Goal: Find specific page/section

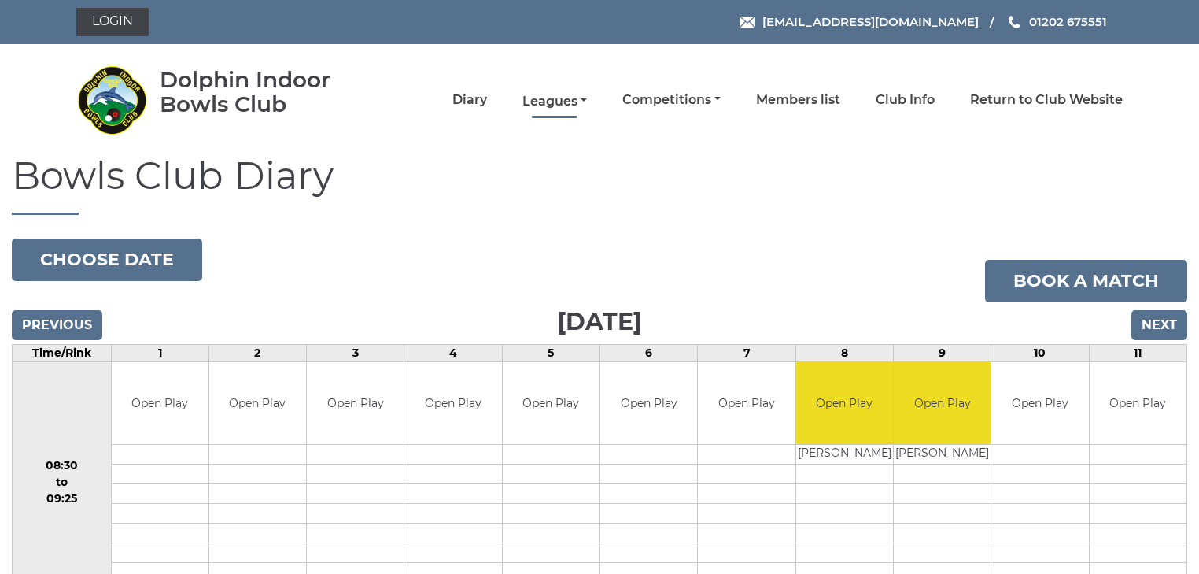
click at [562, 107] on link "Leagues" at bounding box center [555, 101] width 65 height 17
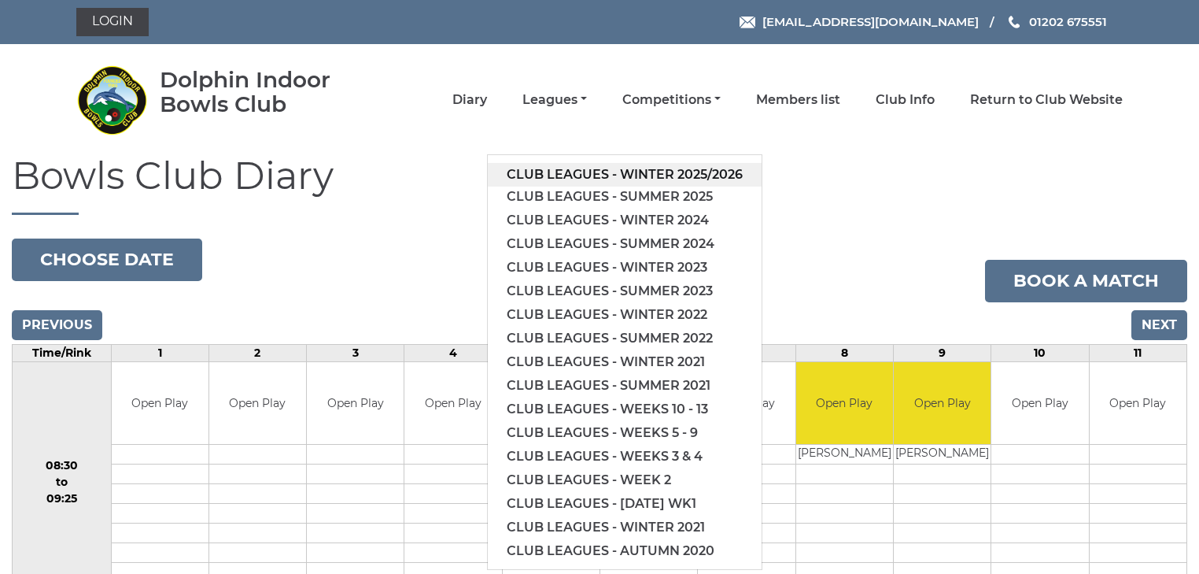
click at [598, 172] on link "Club leagues - Winter 2025/2026" at bounding box center [625, 175] width 274 height 24
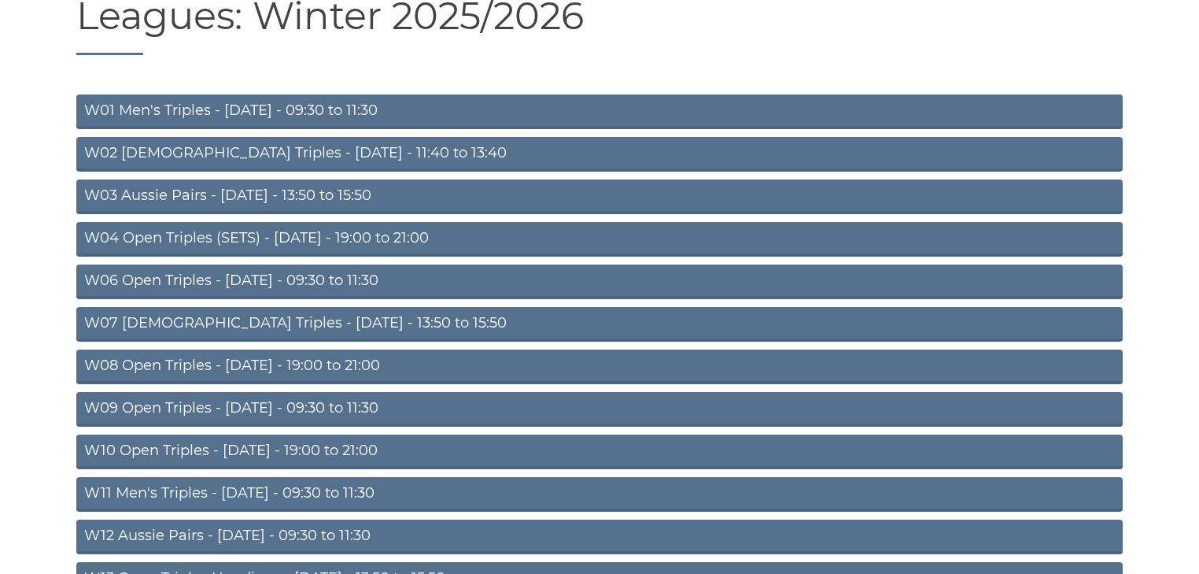
scroll to position [189, 0]
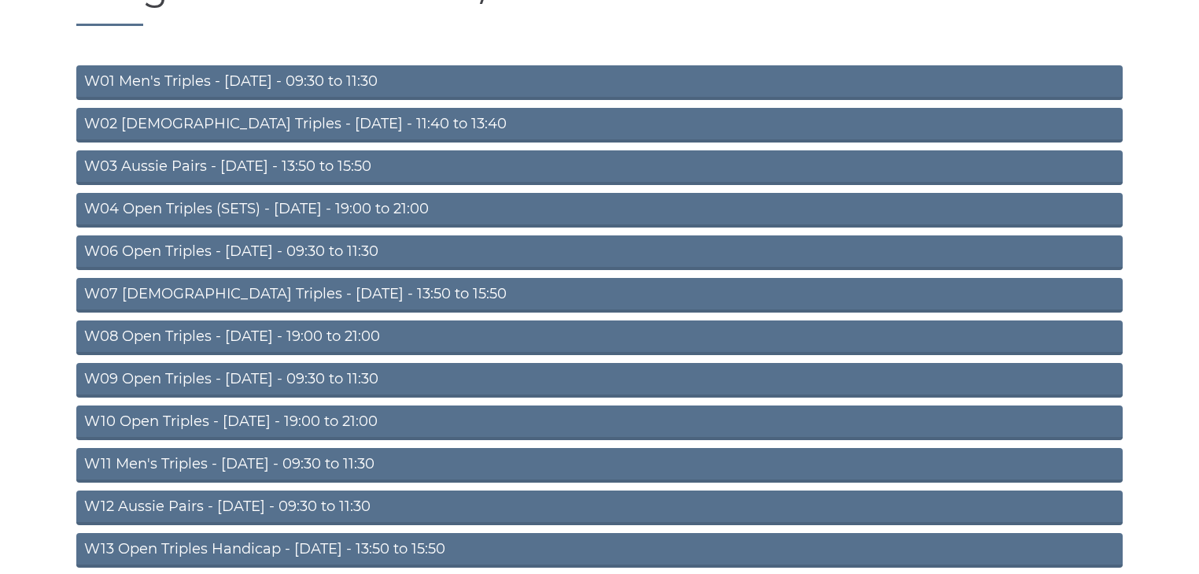
click at [274, 380] on link "W09 Open Triples - [DATE] - 09:30 to 11:30" at bounding box center [599, 380] width 1047 height 35
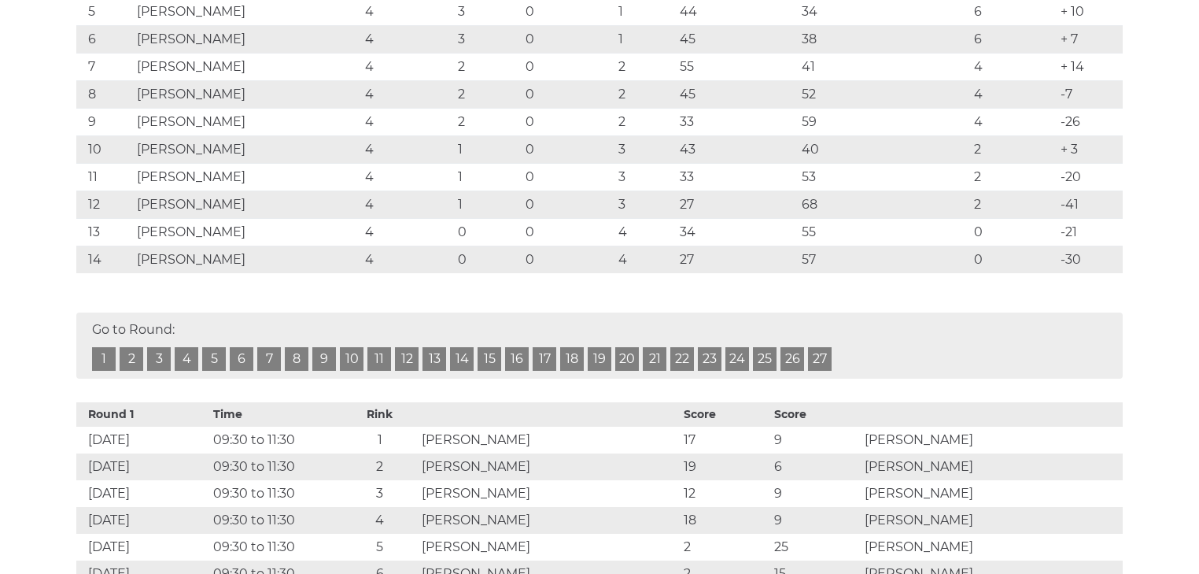
scroll to position [315, 0]
